Goal: Information Seeking & Learning: Learn about a topic

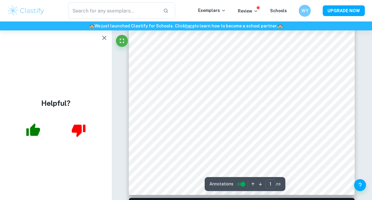
scroll to position [160, 0]
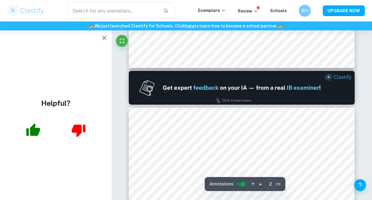
type input "1"
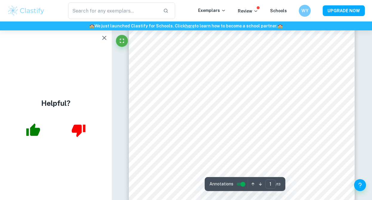
scroll to position [0, 0]
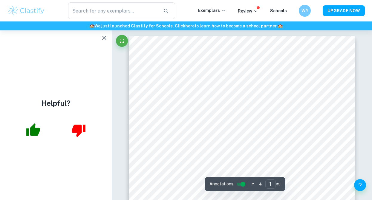
click at [35, 11] on img at bounding box center [26, 11] width 38 height 12
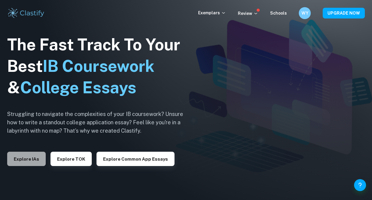
click at [27, 158] on button "Explore IAs" at bounding box center [26, 159] width 39 height 14
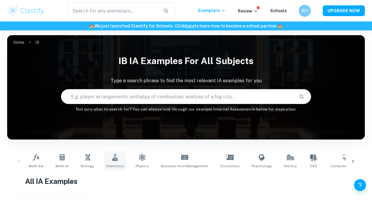
click at [109, 162] on link "Chemistry" at bounding box center [115, 162] width 22 height 20
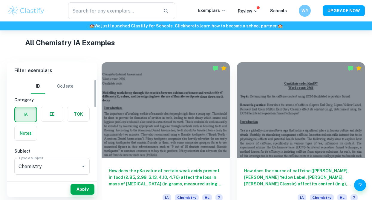
scroll to position [83, 0]
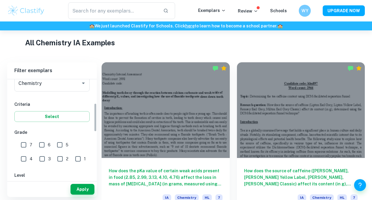
click at [36, 155] on input "3" at bounding box center [42, 159] width 12 height 12
checkbox input "true"
click at [24, 145] on input "7" at bounding box center [24, 145] width 12 height 12
checkbox input "true"
click at [36, 158] on input "3" at bounding box center [42, 159] width 12 height 12
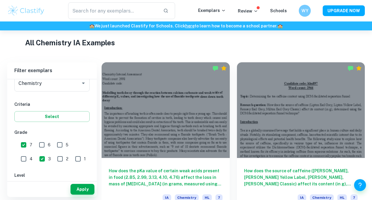
checkbox input "false"
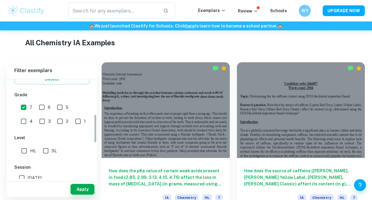
scroll to position [121, 0]
click at [26, 151] on input "HL" at bounding box center [24, 151] width 12 height 12
checkbox input "true"
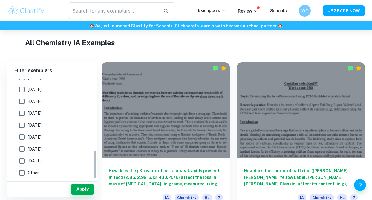
scroll to position [186, 0]
click at [35, 111] on span "[DATE]" at bounding box center [35, 114] width 14 height 7
click at [28, 111] on input "[DATE]" at bounding box center [22, 114] width 12 height 12
checkbox input "true"
click at [80, 187] on button "Apply" at bounding box center [83, 189] width 24 height 11
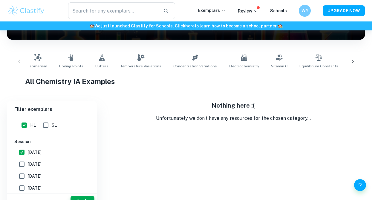
scroll to position [91, 0]
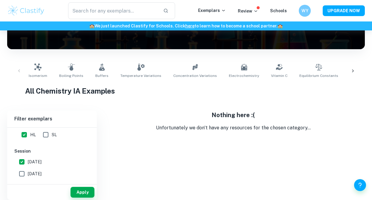
click at [39, 173] on span "[DATE]" at bounding box center [35, 174] width 14 height 7
click at [28, 173] on input "[DATE]" at bounding box center [22, 174] width 12 height 12
checkbox input "true"
click at [37, 161] on span "[DATE]" at bounding box center [35, 162] width 14 height 7
click at [28, 161] on input "[DATE]" at bounding box center [22, 162] width 12 height 12
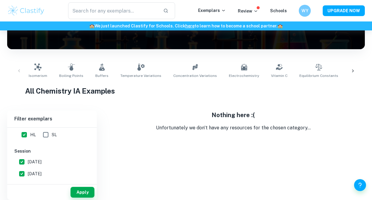
checkbox input "false"
click at [89, 192] on button "Apply" at bounding box center [83, 192] width 24 height 11
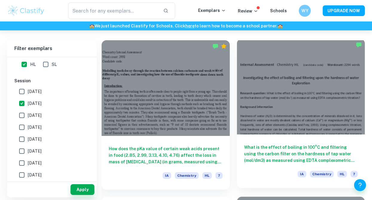
scroll to position [161, 0]
click at [277, 94] on div at bounding box center [301, 87] width 128 height 96
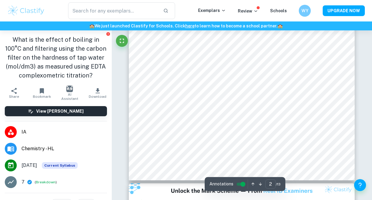
scroll to position [534, 0]
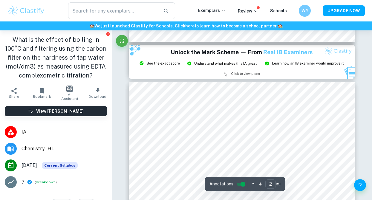
type input "3"
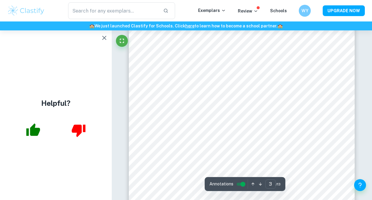
scroll to position [775, 0]
